Goal: Check status: Check status

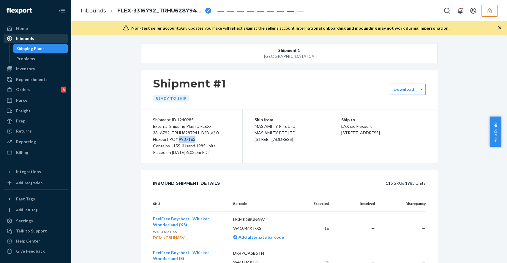
click at [34, 37] on div "Inbounds" at bounding box center [35, 38] width 63 height 8
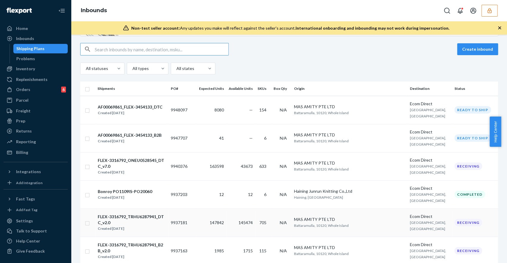
scroll to position [119, 0]
